Goal: Transaction & Acquisition: Book appointment/travel/reservation

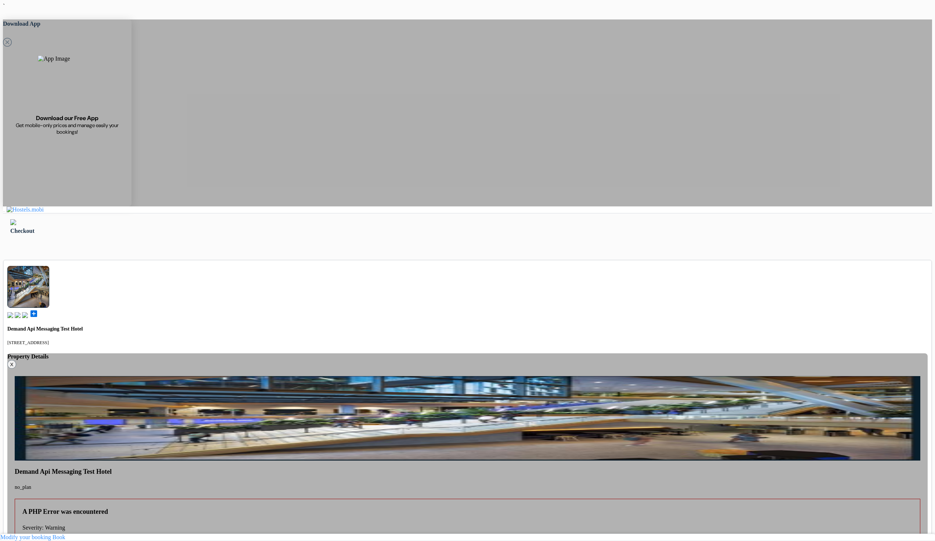
type input "77 123 123"
select select "12"
select select "al"
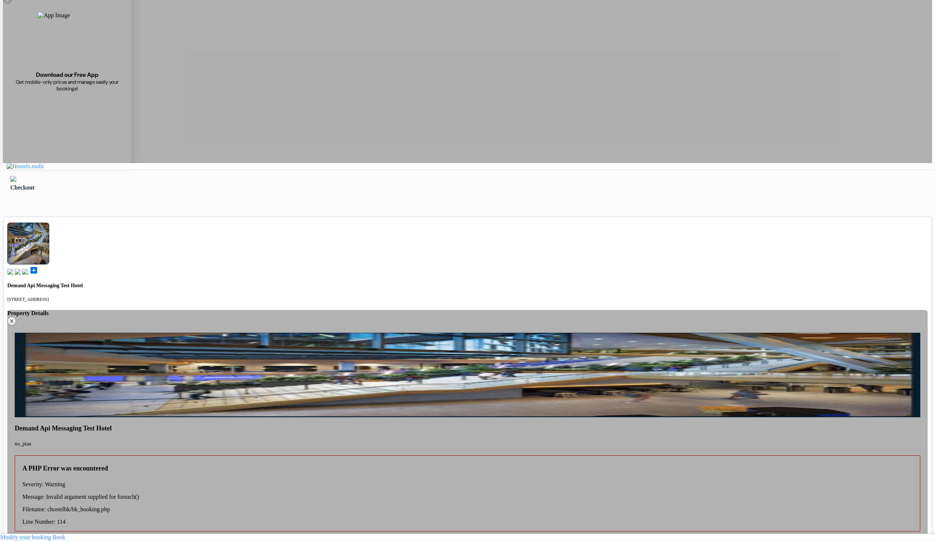
scroll to position [44, 0]
select select "2027"
click at [0, 0] on textarea "Cardholder’s name *" at bounding box center [0, 0] width 0 height 0
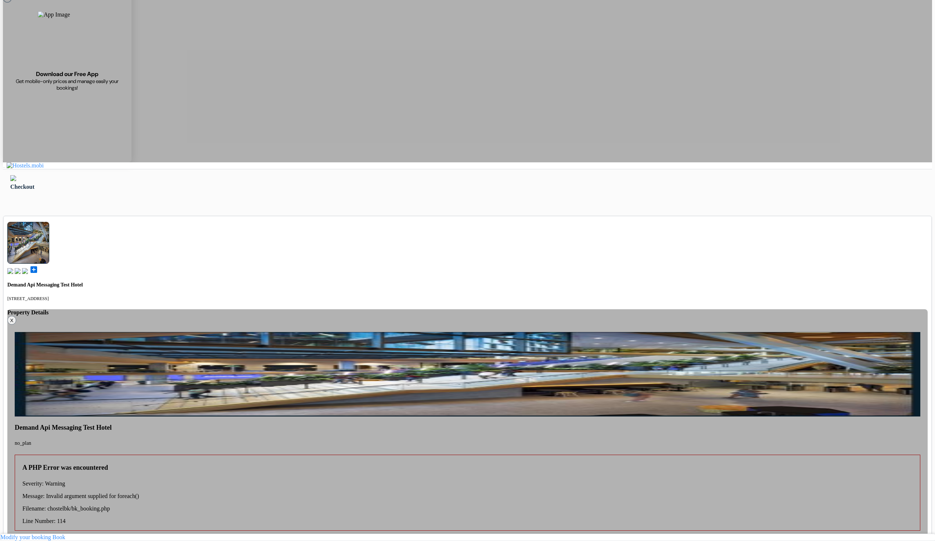
select select "06"
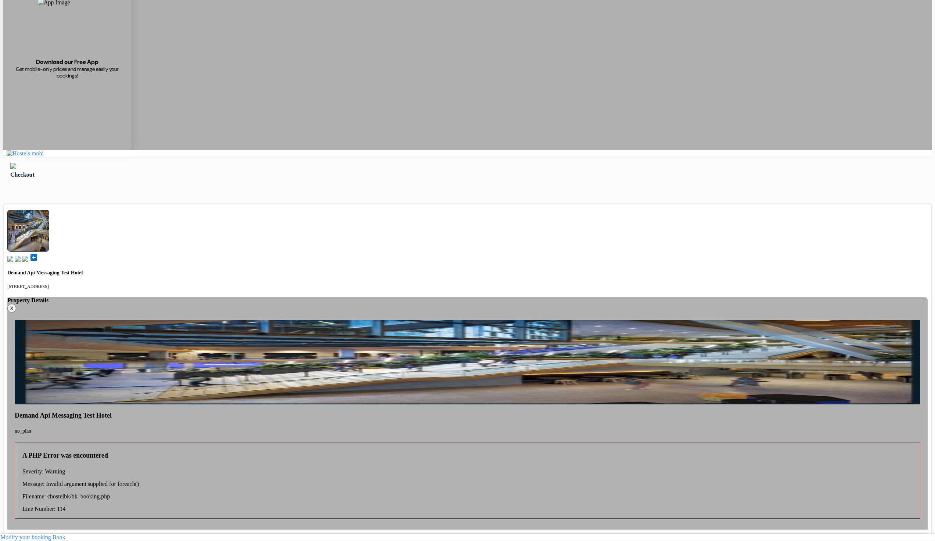
scroll to position [65, 0]
